Goal: Task Accomplishment & Management: Manage account settings

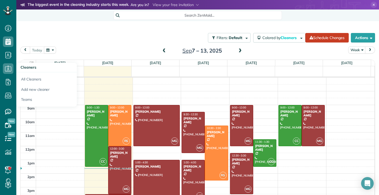
scroll to position [2, 2]
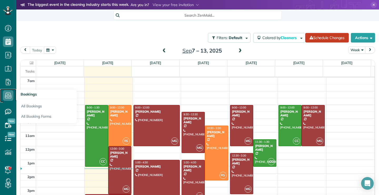
click at [8, 97] on use at bounding box center [8, 96] width 6 height 6
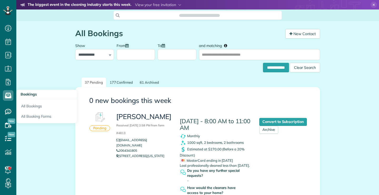
scroll to position [2, 2]
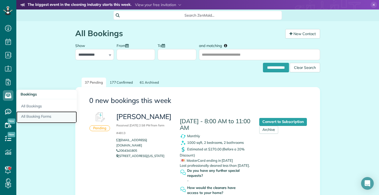
click at [33, 117] on link "All Booking Forms" at bounding box center [46, 117] width 61 height 12
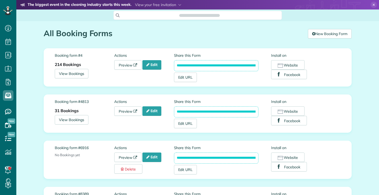
scroll to position [2, 2]
click at [156, 111] on link "Edit" at bounding box center [151, 110] width 19 height 9
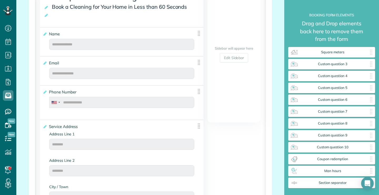
scroll to position [132, 0]
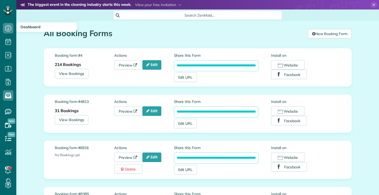
scroll to position [2, 2]
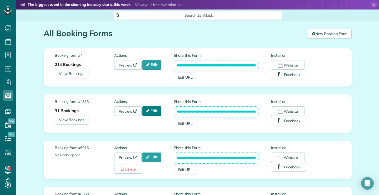
click at [153, 111] on link "Edit" at bounding box center [151, 110] width 19 height 9
drag, startPoint x: 174, startPoint y: 111, endPoint x: 262, endPoint y: 110, distance: 87.4
click at [262, 110] on div "**********" at bounding box center [222, 113] width 97 height 29
